Goal: Task Accomplishment & Management: Complete application form

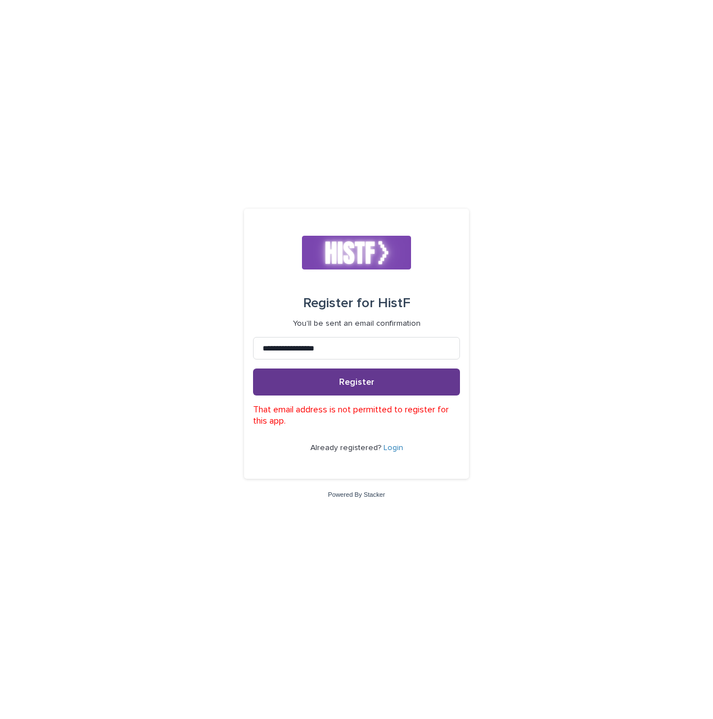
click at [332, 390] on button "Register" at bounding box center [356, 381] width 207 height 27
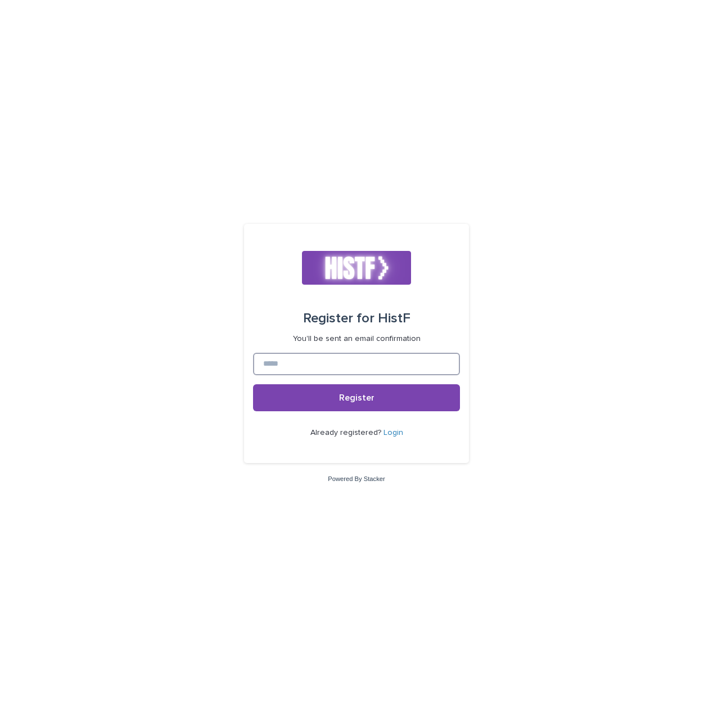
click at [369, 366] on input at bounding box center [356, 364] width 207 height 22
type input "**********"
click at [377, 399] on button "Register" at bounding box center [356, 397] width 207 height 27
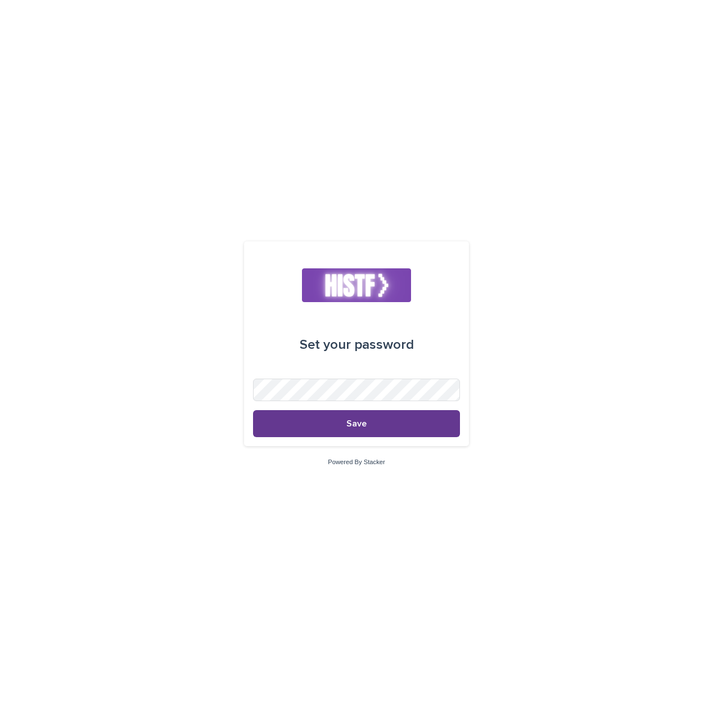
click at [318, 424] on button "Save" at bounding box center [356, 423] width 207 height 27
click at [354, 420] on span "Save" at bounding box center [356, 423] width 20 height 9
